Goal: Task Accomplishment & Management: Complete application form

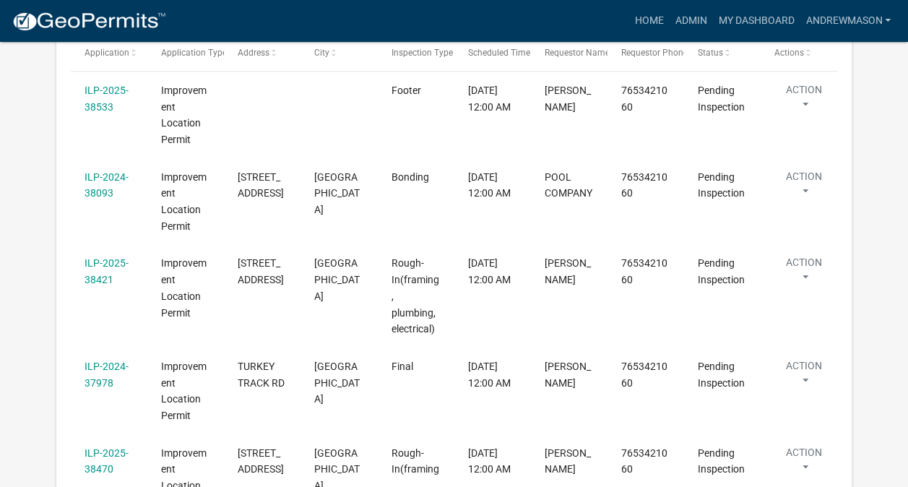
scroll to position [367, 0]
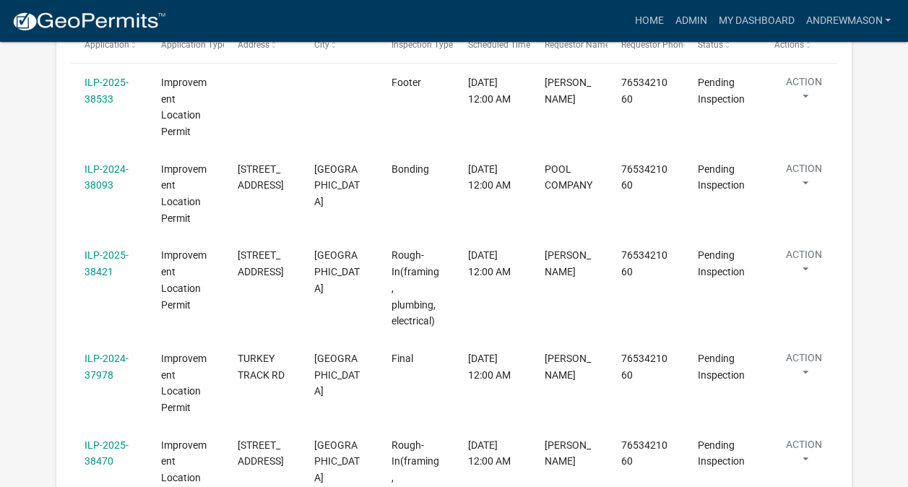
click at [105, 352] on link "ILP-2024-37978" at bounding box center [106, 366] width 44 height 28
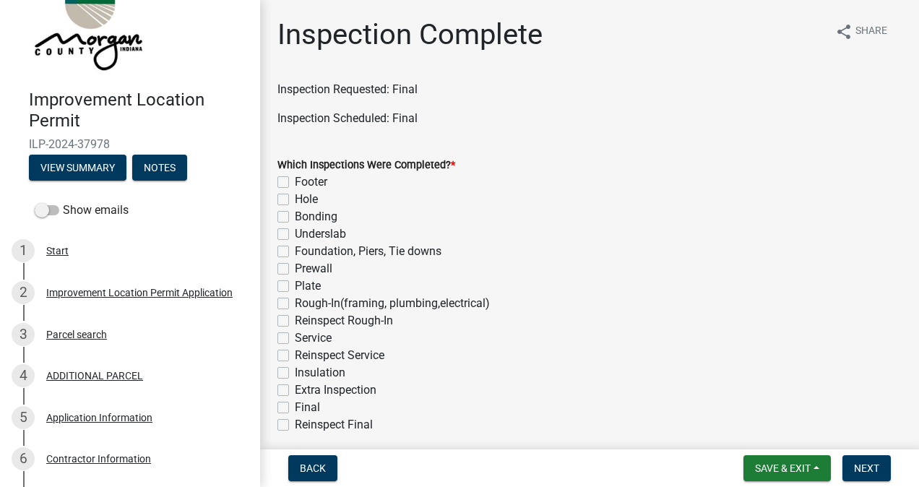
scroll to position [56, 0]
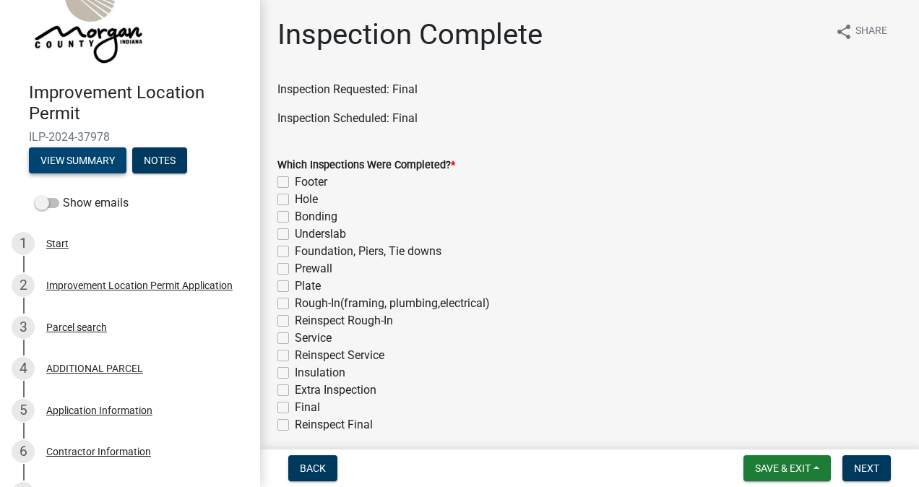
click at [97, 160] on button "View Summary" at bounding box center [77, 160] width 97 height 26
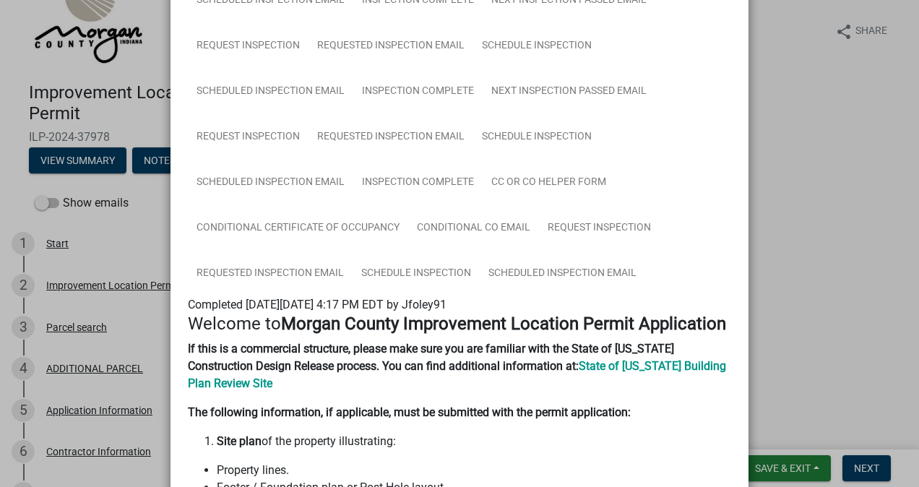
scroll to position [526, 0]
click at [422, 194] on link "Inspection Complete" at bounding box center [417, 183] width 129 height 46
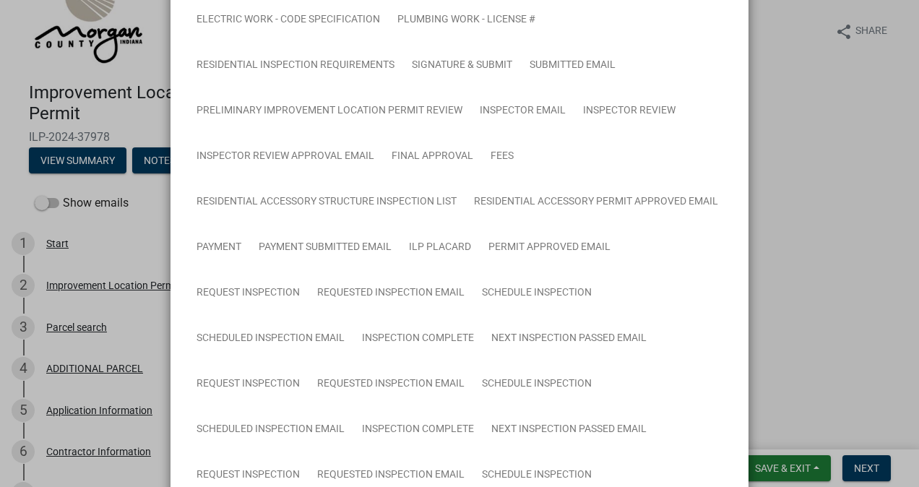
scroll to position [0, 0]
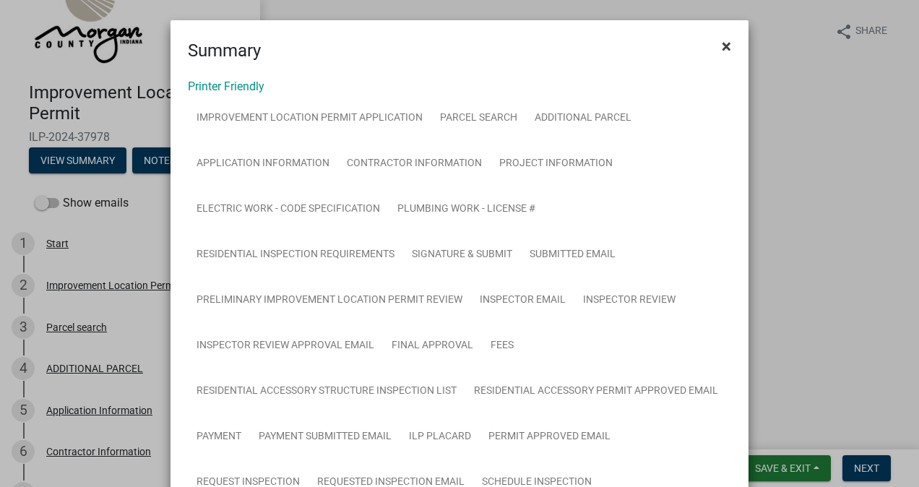
click at [721, 55] on span "×" at bounding box center [725, 46] width 9 height 20
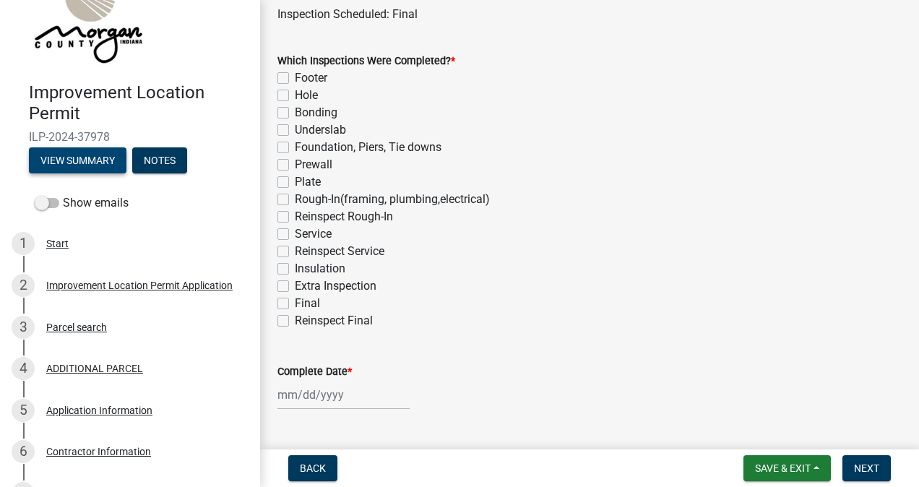
scroll to position [137, 0]
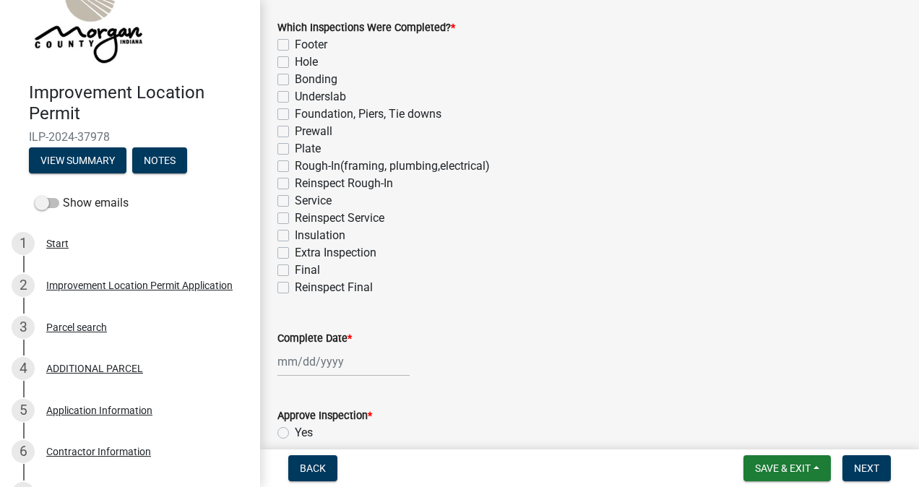
click at [295, 273] on label "Final" at bounding box center [307, 269] width 25 height 17
click at [295, 271] on input "Final" at bounding box center [299, 265] width 9 height 9
checkbox input "true"
checkbox input "false"
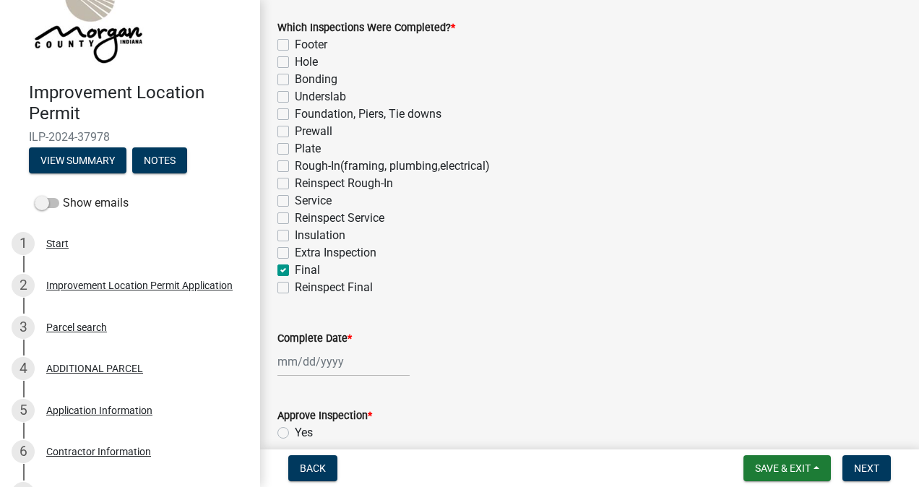
checkbox input "false"
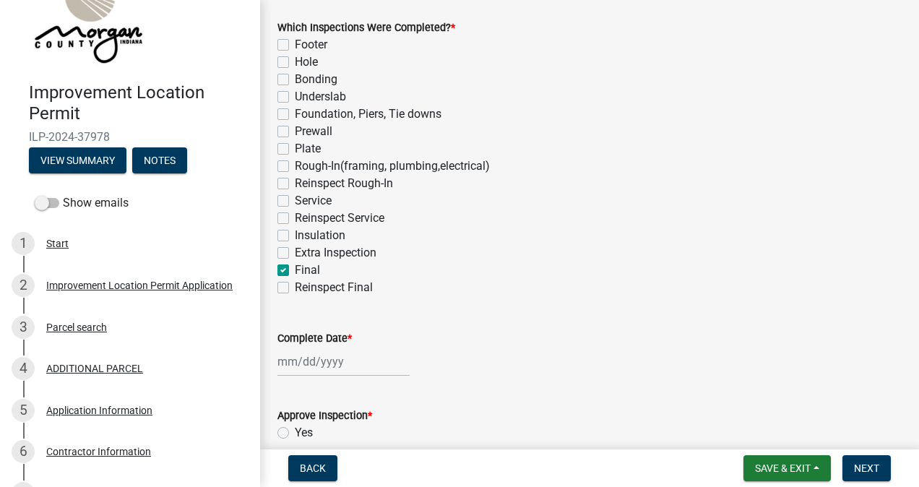
checkbox input "false"
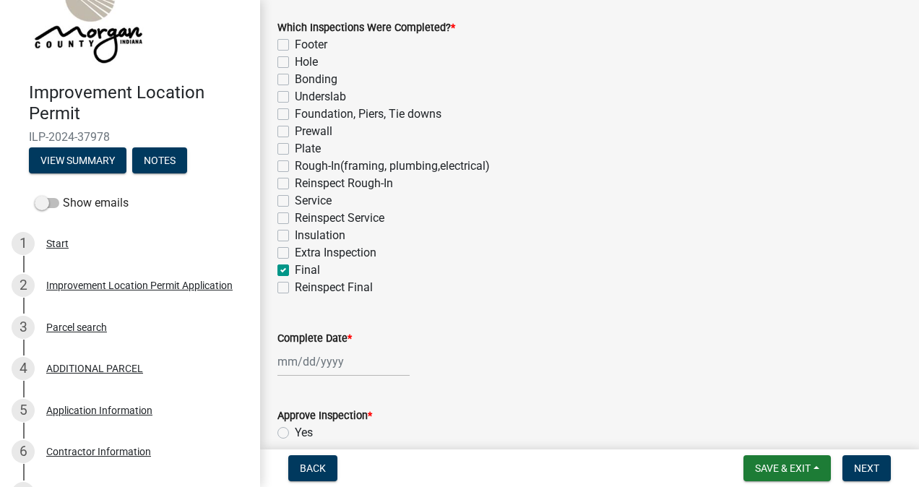
checkbox input "false"
checkbox input "true"
checkbox input "false"
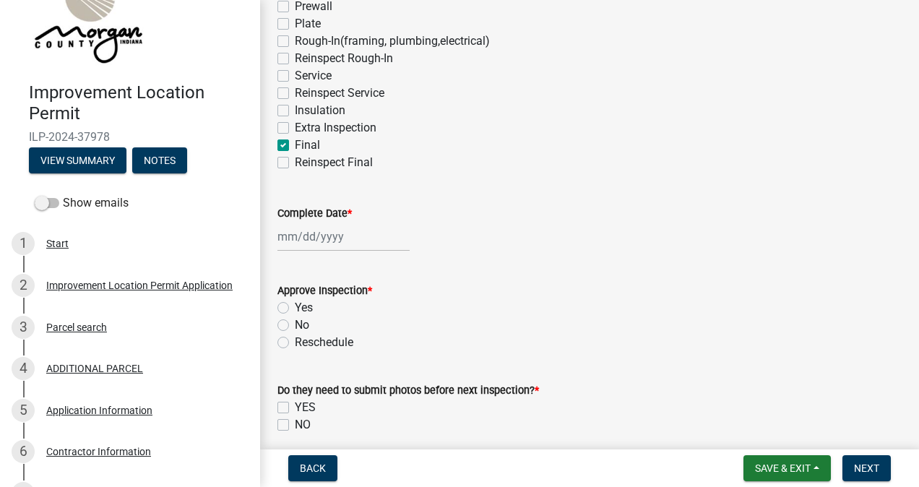
scroll to position [279, 0]
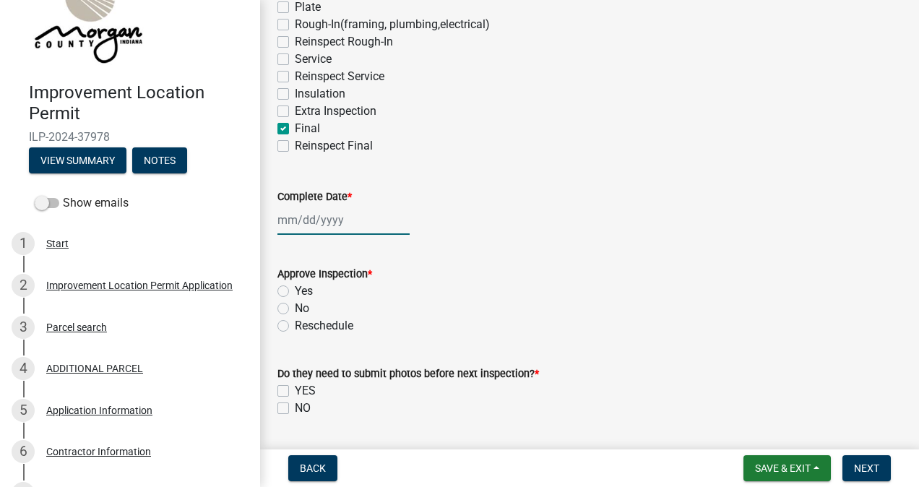
click at [337, 223] on div at bounding box center [343, 220] width 132 height 30
select select "8"
select select "2025"
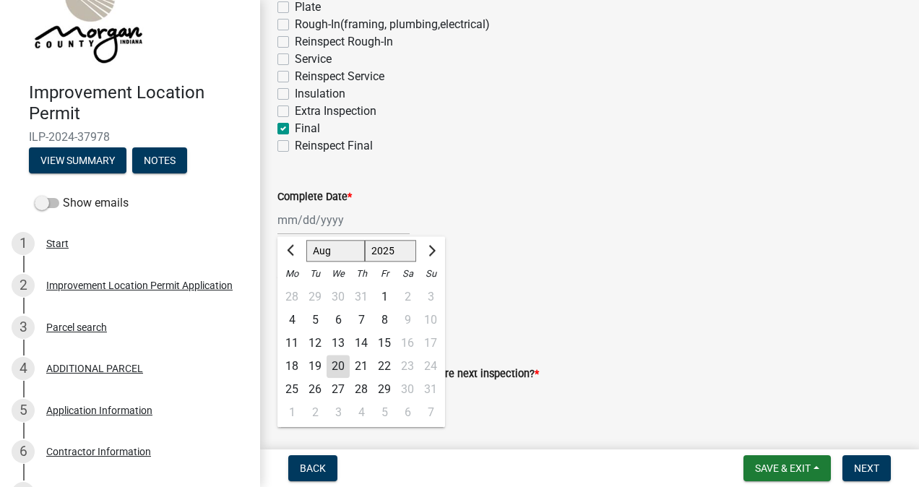
click at [343, 368] on div "20" at bounding box center [337, 366] width 23 height 23
type input "[DATE]"
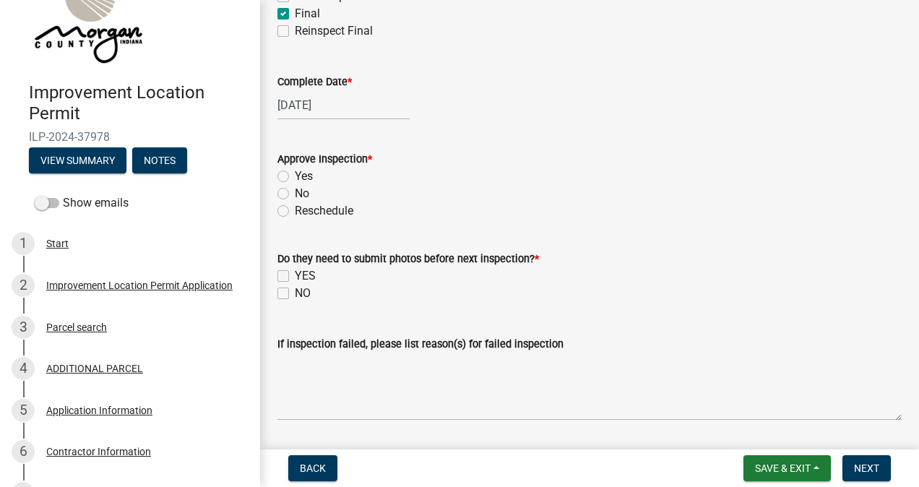
scroll to position [399, 0]
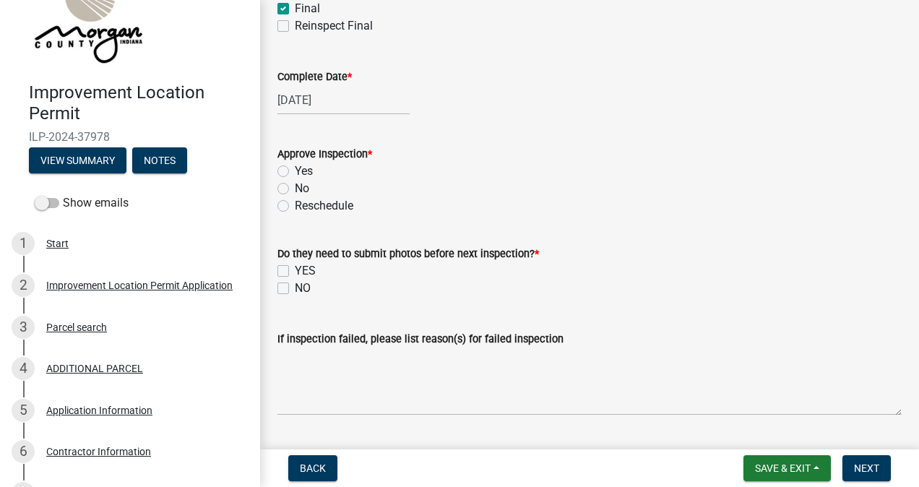
click at [295, 175] on label "Yes" at bounding box center [304, 170] width 18 height 17
click at [295, 172] on input "Yes" at bounding box center [299, 166] width 9 height 9
radio input "true"
click at [295, 290] on label "NO" at bounding box center [303, 287] width 16 height 17
click at [295, 289] on input "NO" at bounding box center [299, 283] width 9 height 9
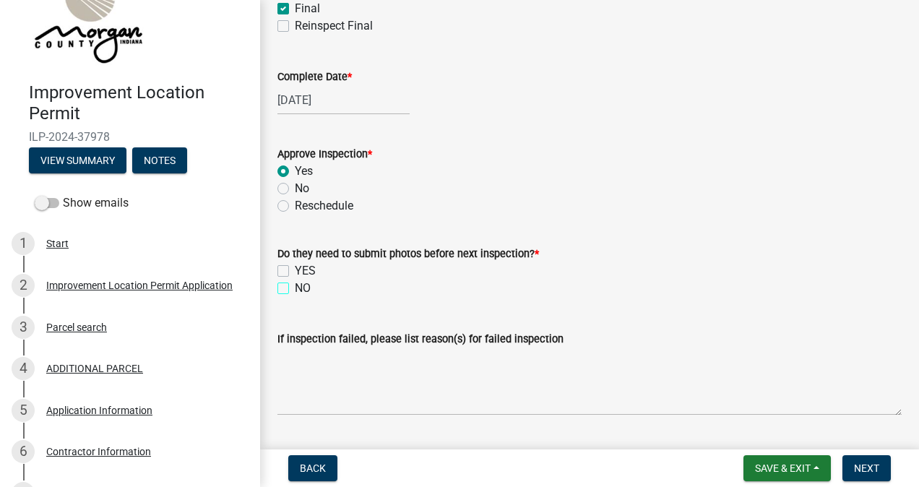
checkbox input "true"
checkbox input "false"
checkbox input "true"
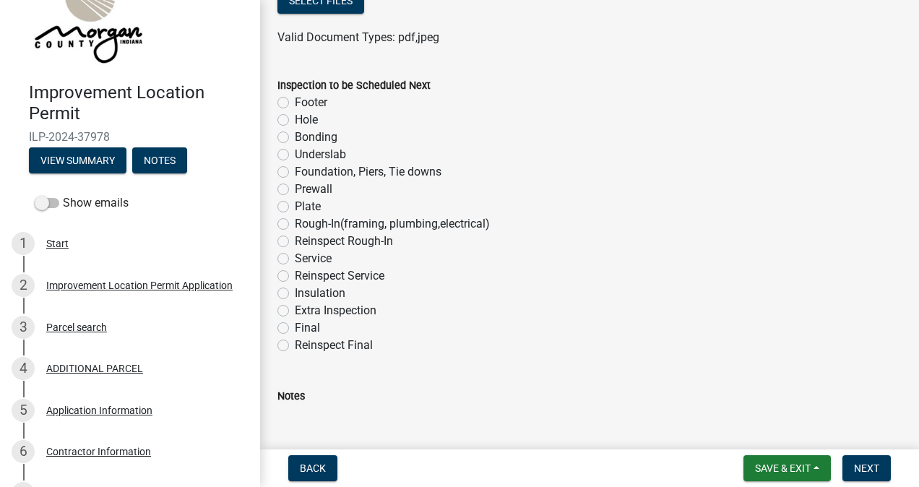
scroll to position [911, 0]
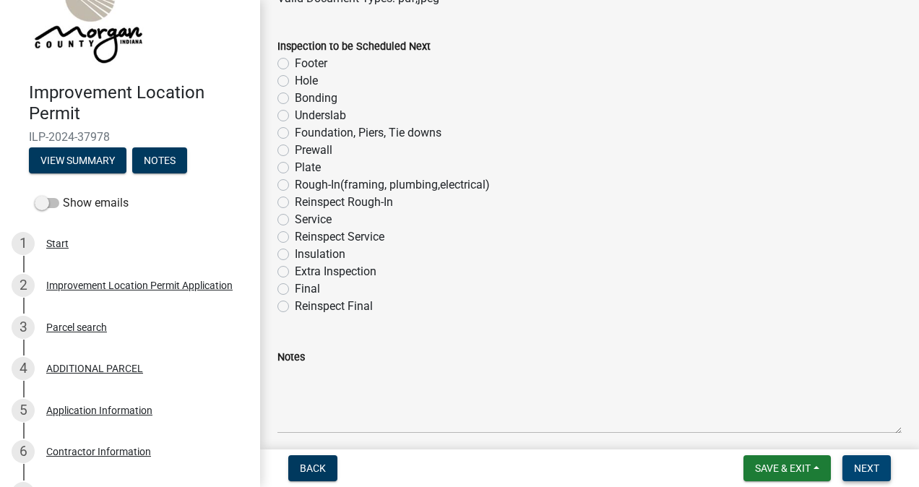
click at [865, 465] on span "Next" at bounding box center [866, 468] width 25 height 12
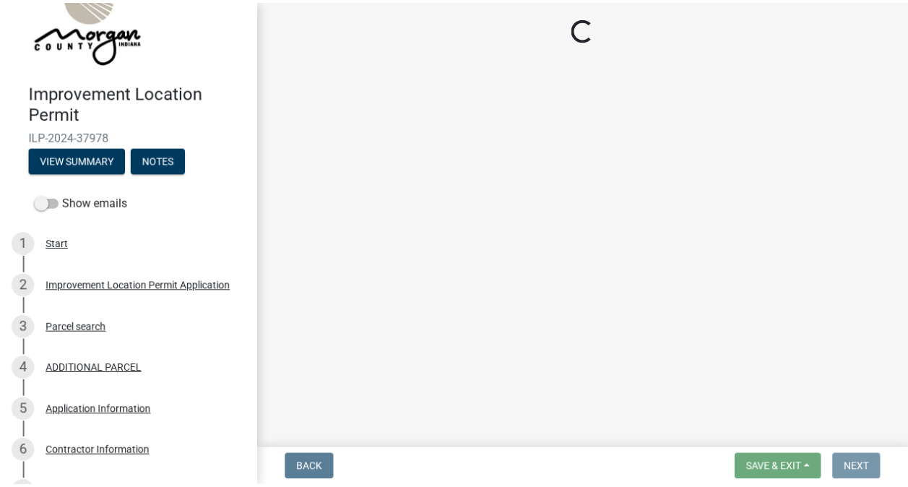
scroll to position [0, 0]
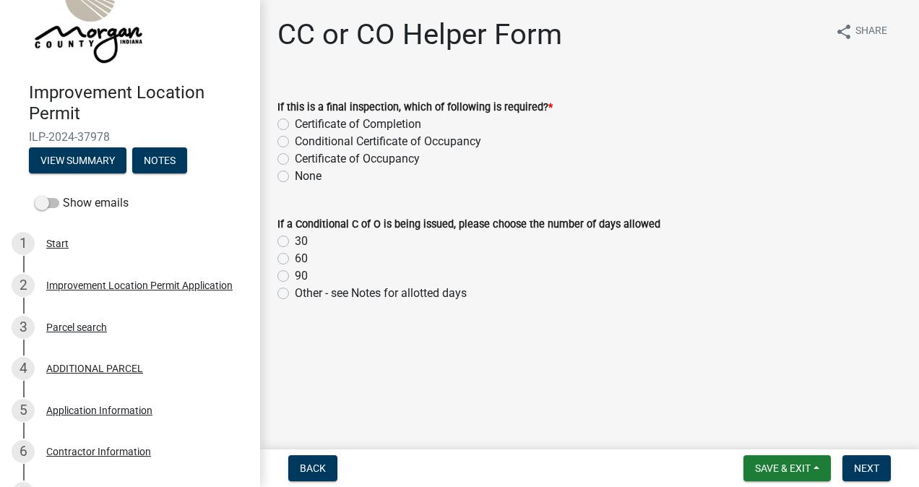
click at [295, 160] on label "Certificate of Occupancy" at bounding box center [357, 158] width 125 height 17
click at [295, 160] on input "Certificate of Occupancy" at bounding box center [299, 154] width 9 height 9
radio input "true"
click at [864, 465] on span "Next" at bounding box center [866, 468] width 25 height 12
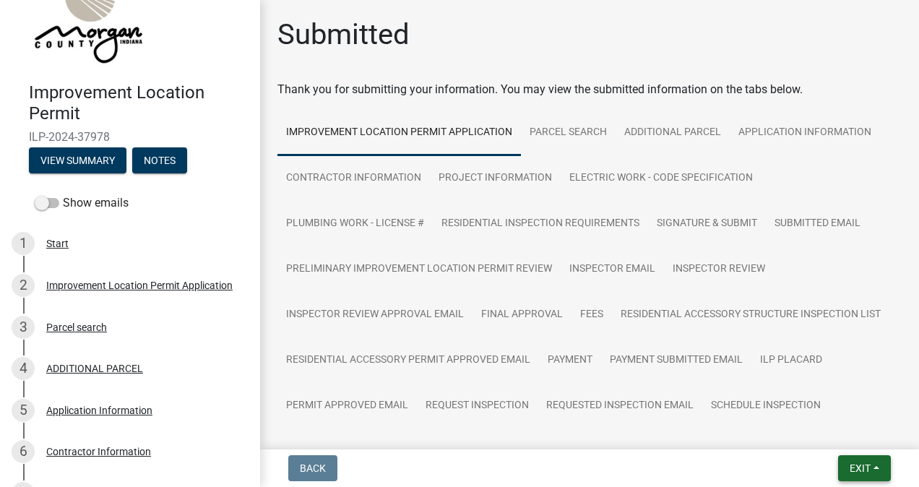
click at [862, 464] on span "Exit" at bounding box center [859, 468] width 21 height 12
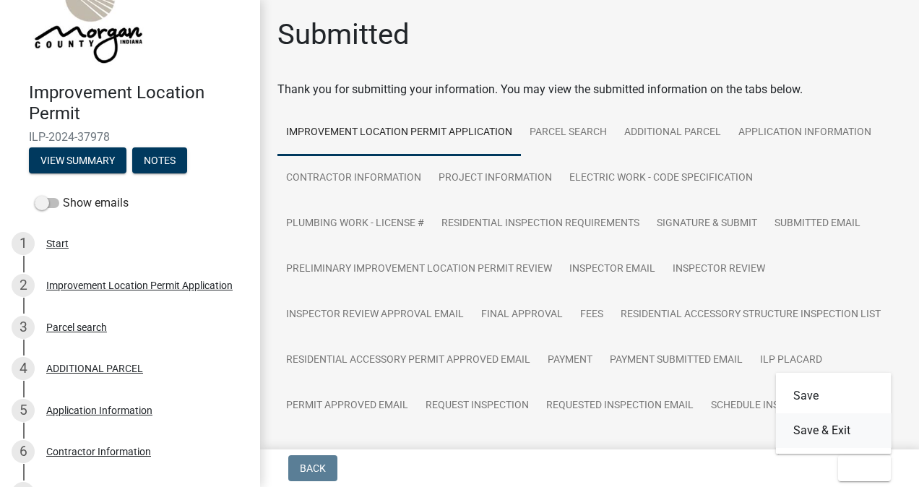
click at [825, 430] on button "Save & Exit" at bounding box center [834, 430] width 116 height 35
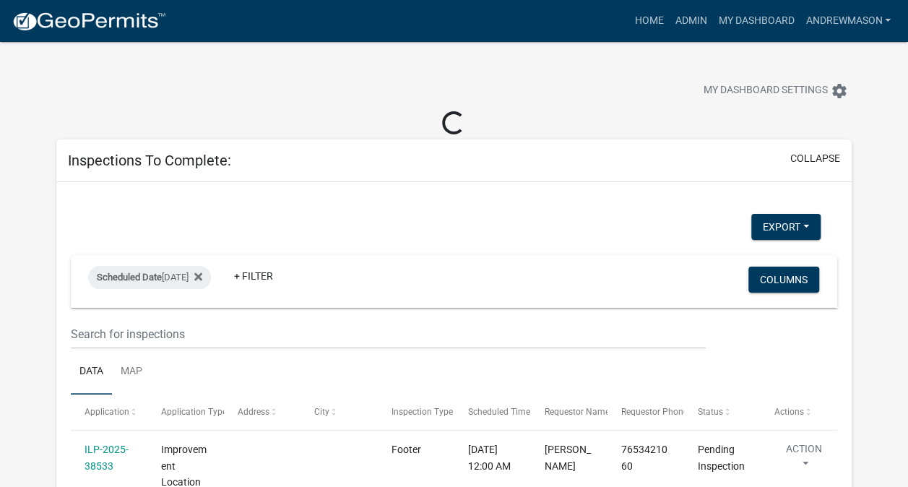
select select "3: 100"
